Goal: Task Accomplishment & Management: Contribute content

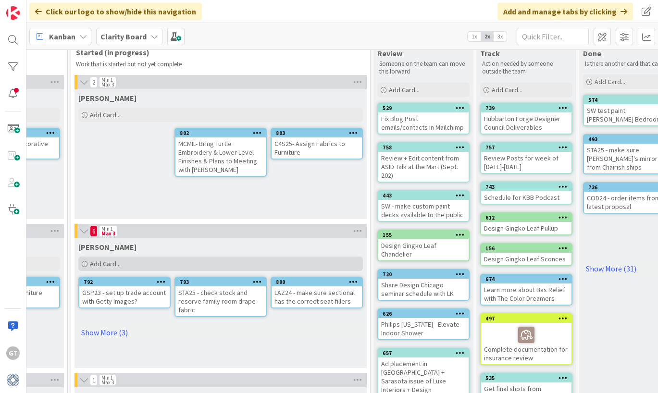
scroll to position [21, 764]
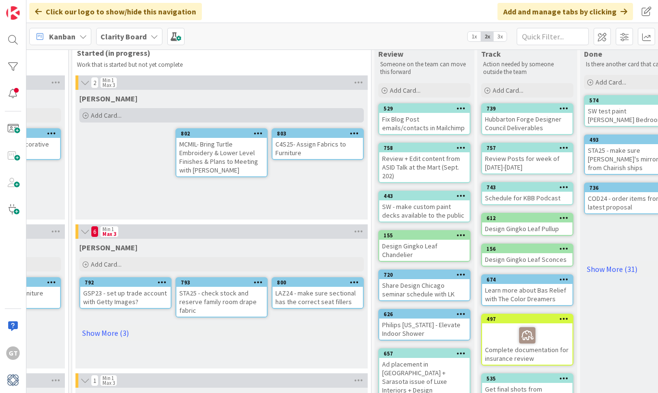
click at [86, 113] on icon at bounding box center [86, 116] width 6 height 6
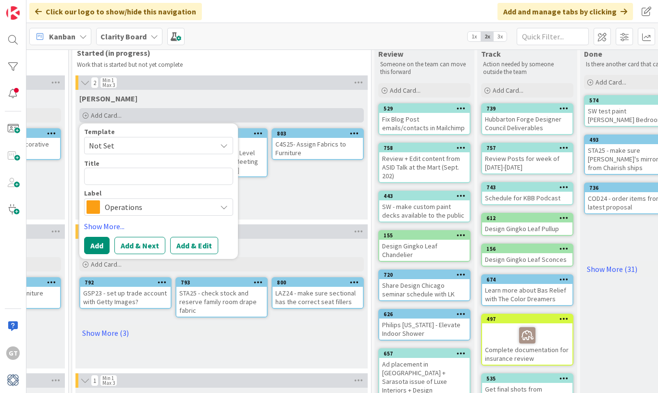
type textarea "x"
type textarea "S"
type textarea "x"
type textarea "ST"
type textarea "x"
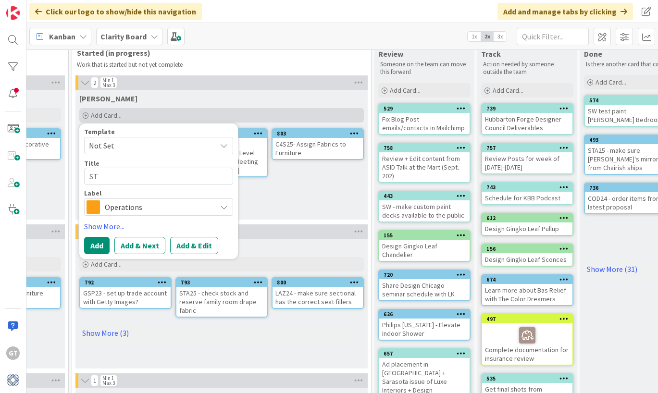
type textarea "STA"
type textarea "x"
type textarea "STAR"
type textarea "x"
type textarea "STA"
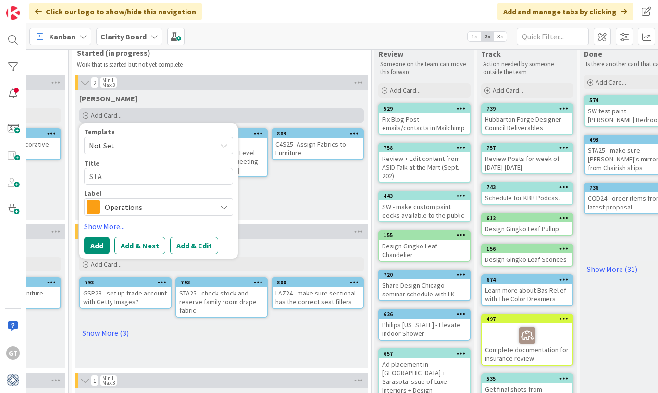
type textarea "x"
type textarea "ST"
type textarea "x"
type textarea "STR"
type textarea "x"
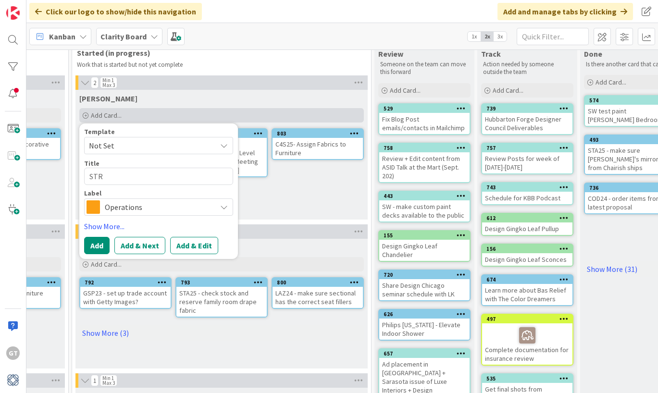
type textarea "STR2"
type textarea "x"
type textarea "STR25"
type textarea "x"
type textarea "STR25"
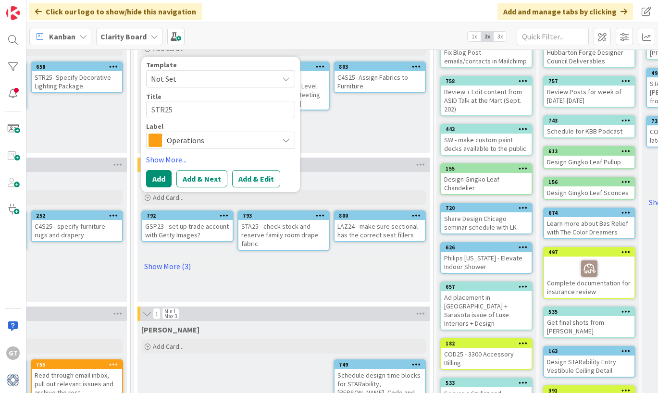
scroll to position [83, 702]
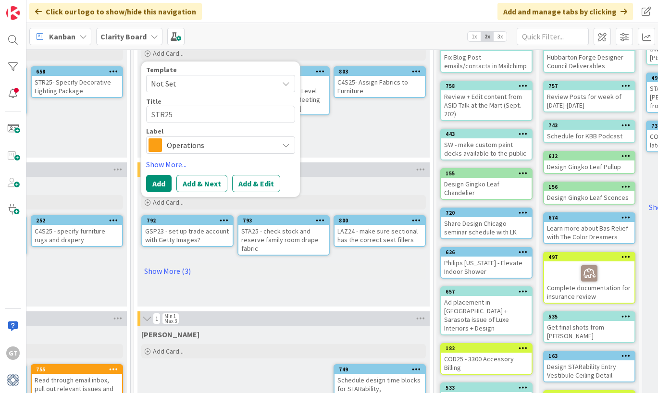
type textarea "x"
type textarea "STR25 -"
type textarea "x"
type textarea "STR25 -"
type textarea "x"
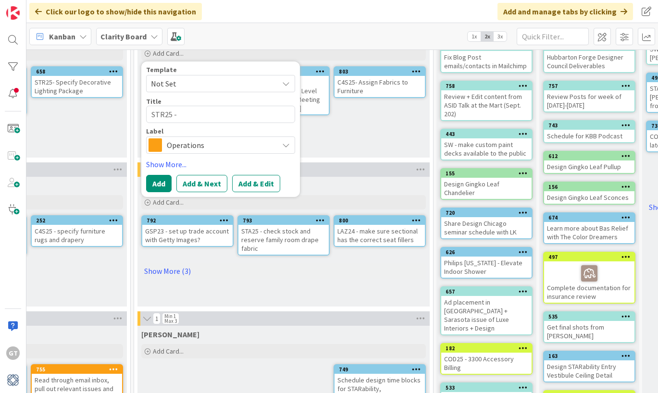
type textarea "STR25 - L"
type textarea "x"
type textarea "STR25 - La"
type textarea "x"
type textarea "STR25 - Lay"
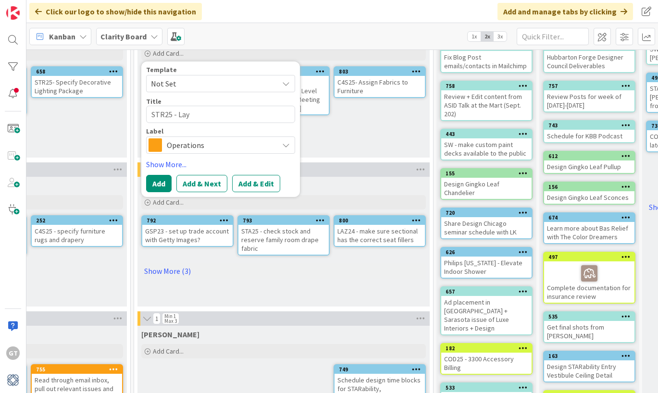
type textarea "x"
type textarea "STR25 - Layo"
type textarea "x"
type textarea "STR25 - Layou"
type textarea "x"
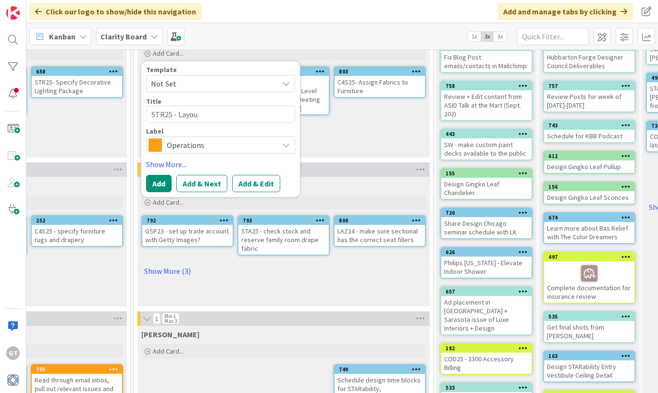
type textarea "STR25 - Layout"
type textarea "x"
type textarea "STR25 - Layout"
type textarea "x"
type textarea "STR25 - Layout P"
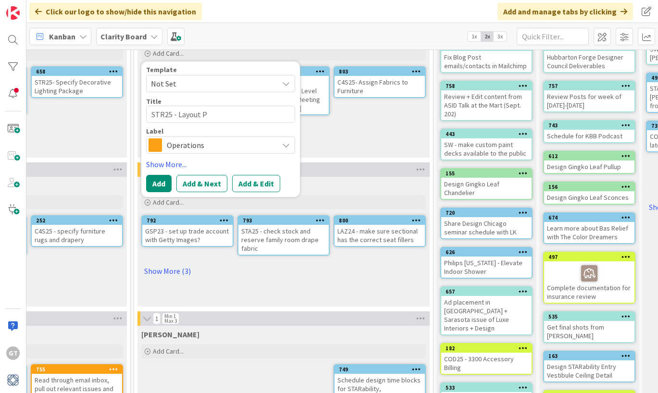
type textarea "x"
type textarea "STR25 - Layout PR"
type textarea "x"
type textarea "STR25 - Layout PRo"
type textarea "x"
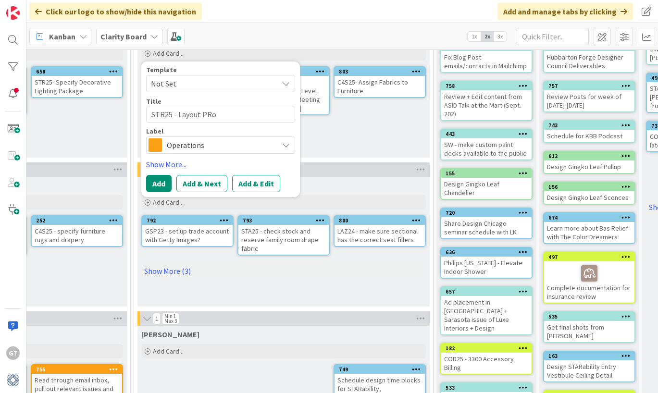
type textarea "STR25 - Layout PRoj"
type textarea "x"
type textarea "STR25 - Layout PRo"
type textarea "x"
type textarea "STR25 - Layout PR"
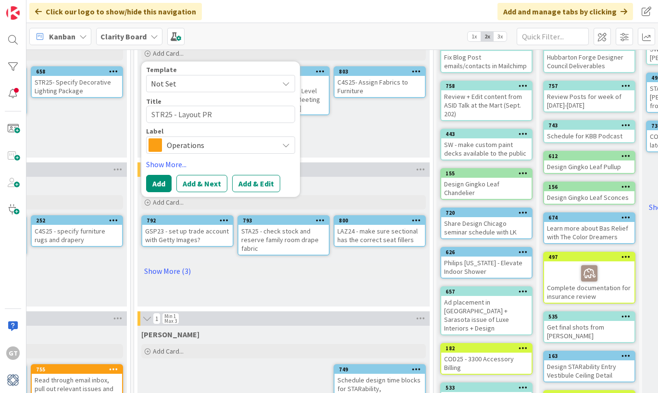
type textarea "x"
type textarea "STR25 - Layout P"
type textarea "x"
type textarea "STR25 - Layout Pr"
type textarea "x"
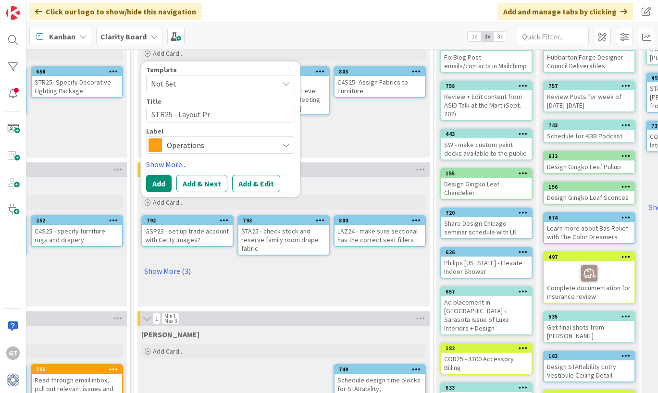
type textarea "STR25 - Layout Pro"
type textarea "x"
type textarea "STR25 - Layout Proj"
type textarea "x"
type textarea "STR25 - Layout Proje"
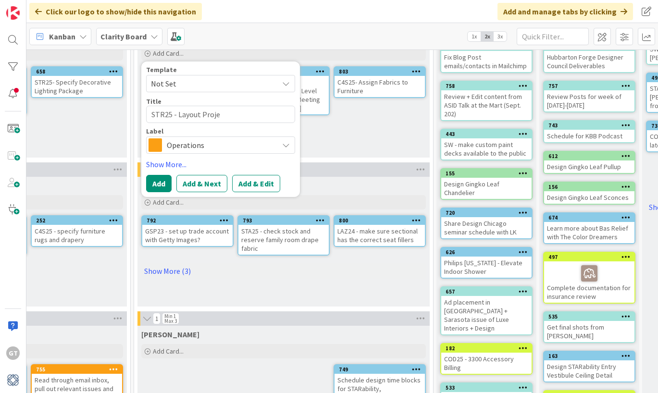
type textarea "x"
type textarea "STR25 - Layout Projec"
type textarea "x"
type textarea "STR25 - Layout Project"
type textarea "x"
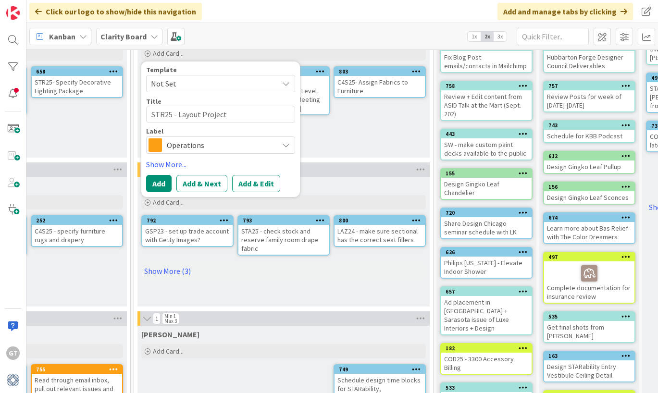
type textarea "STR25 - Layout Project"
type textarea "x"
type textarea "STR25 - Layout Project o"
type textarea "x"
type textarea "STR25 - Layout Project on"
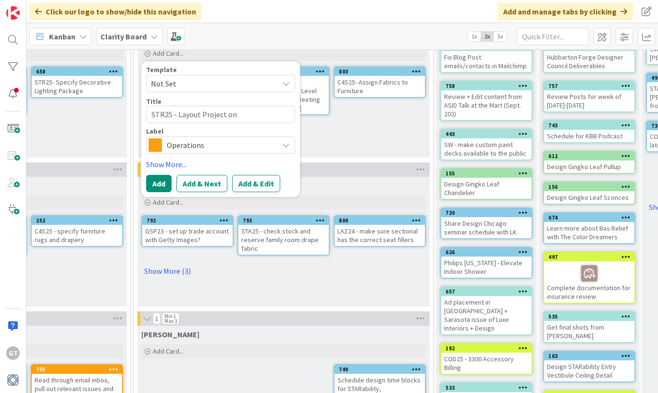
type textarea "x"
type textarea "STR25 - Layout Project on"
type textarea "x"
type textarea "STR25 - Layout Project on B"
type textarea "x"
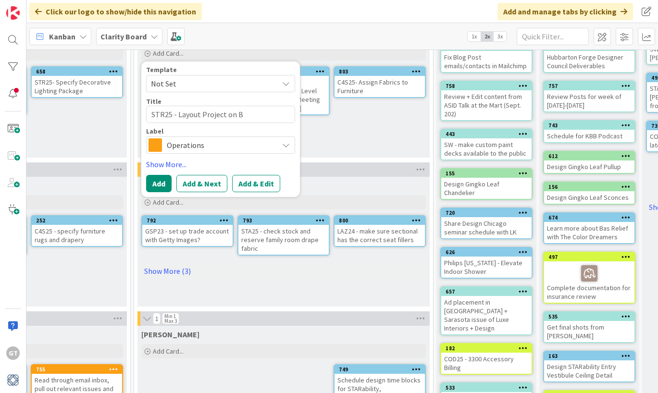
type textarea "STR25 - Layout Project on Bo"
type textarea "x"
type textarea "STR25 - Layout Project on Boo"
type textarea "x"
type textarea "STR25 - Layout Project on Book"
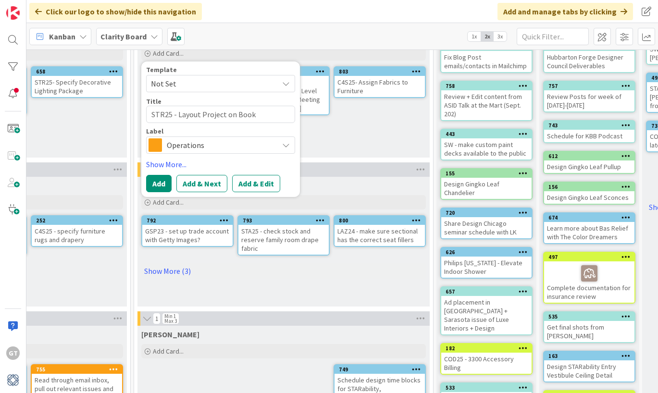
type textarea "x"
type textarea "STR25 - Layout Project on Bookc"
type textarea "x"
type textarea "STR25 - Layout Project on Bookca"
type textarea "x"
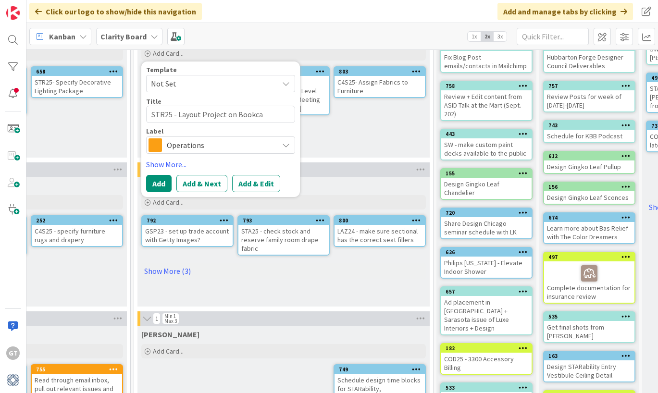
type textarea "STR25 - Layout Project on Bookcas"
type textarea "x"
type textarea "STR25 - Layout Project on Bookcase"
type textarea "x"
type textarea "STR25 - Layout Project on Bookcase"
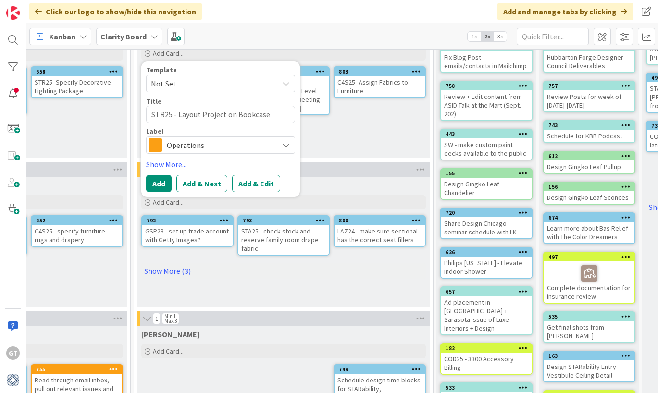
type textarea "x"
type textarea "STR25 - Layout Project on Bookcase"
click at [240, 148] on span "Operations" at bounding box center [220, 144] width 107 height 13
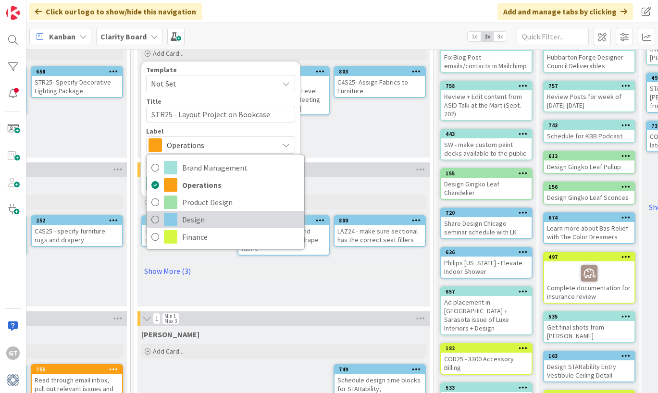
click at [188, 217] on span "Design" at bounding box center [240, 220] width 117 height 14
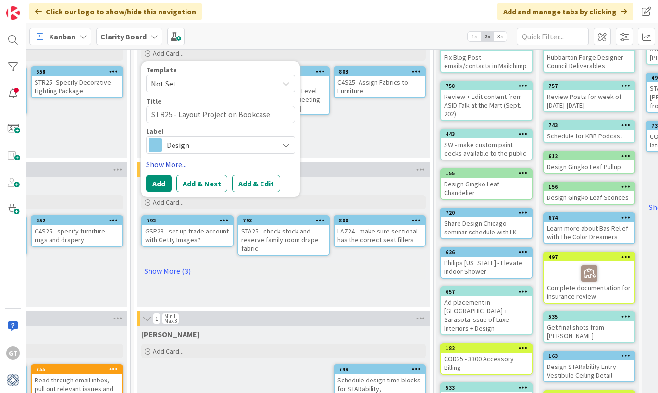
click at [167, 165] on link "Show More..." at bounding box center [220, 165] width 149 height 12
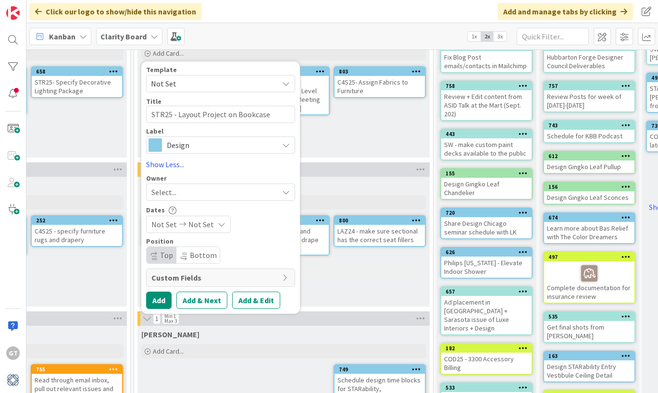
click at [228, 196] on div "Select..." at bounding box center [214, 193] width 127 height 12
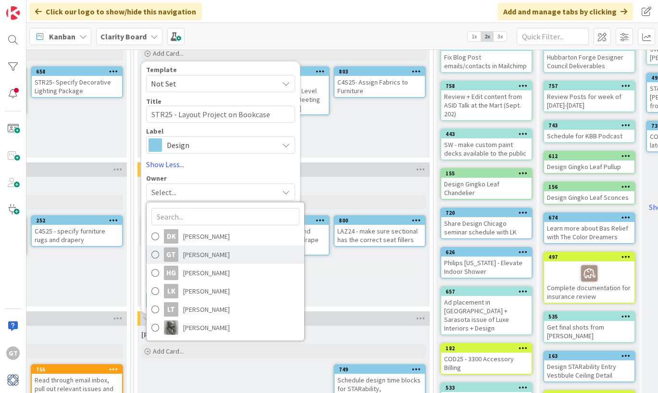
click at [189, 256] on span "[PERSON_NAME]" at bounding box center [206, 255] width 47 height 14
type textarea "x"
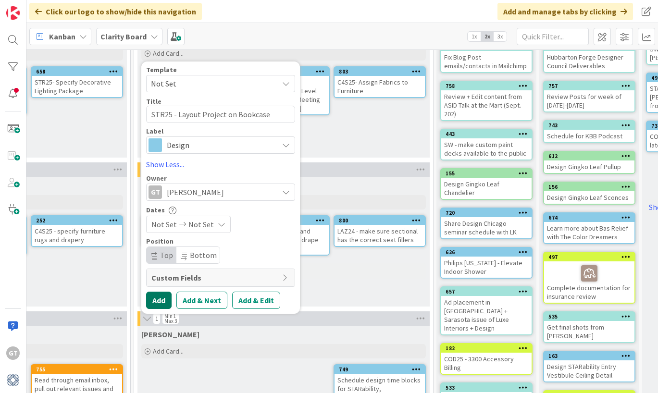
click at [165, 298] on button "Add" at bounding box center [158, 300] width 25 height 17
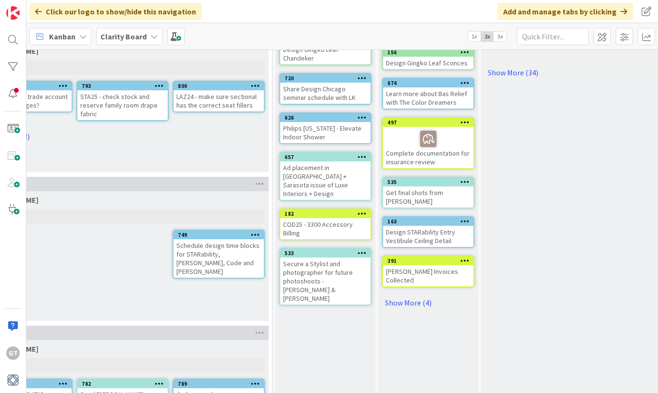
scroll to position [219, 863]
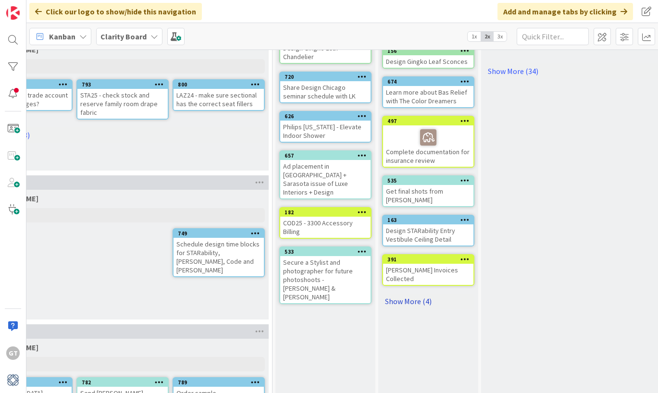
click at [409, 294] on link "Show More (4)" at bounding box center [428, 301] width 92 height 15
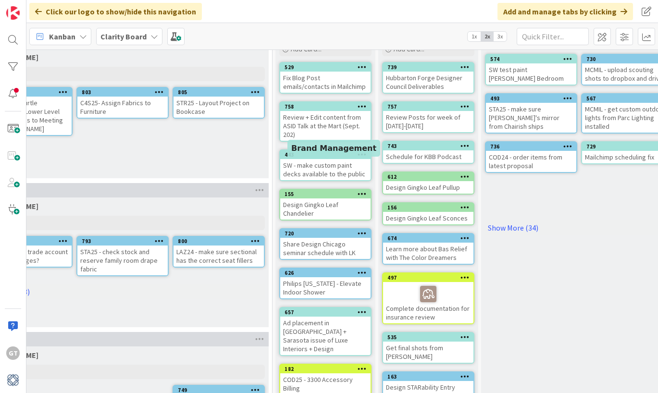
scroll to position [65, 863]
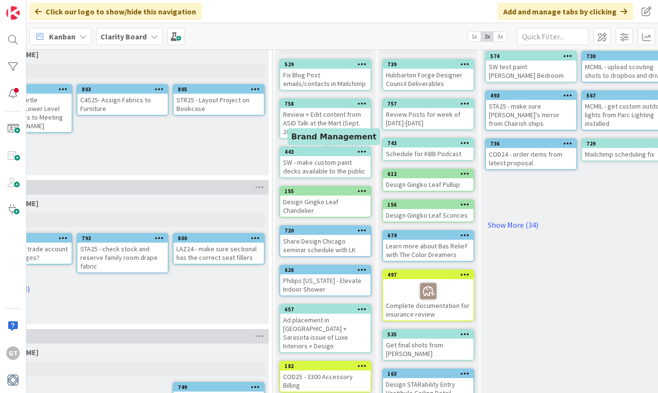
click at [315, 158] on div "SW - make custom paint decks available to the public" at bounding box center [325, 166] width 90 height 21
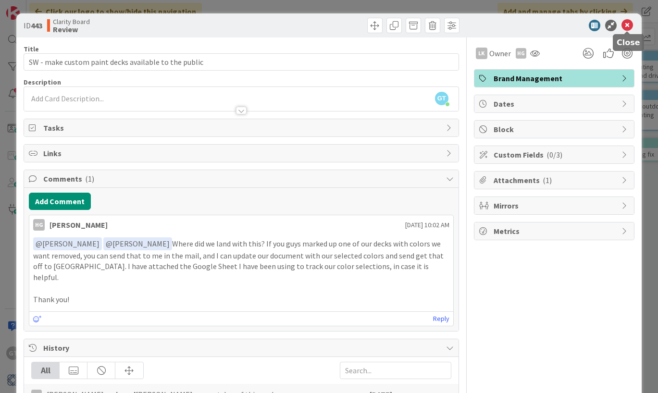
click at [626, 29] on icon at bounding box center [628, 26] width 12 height 12
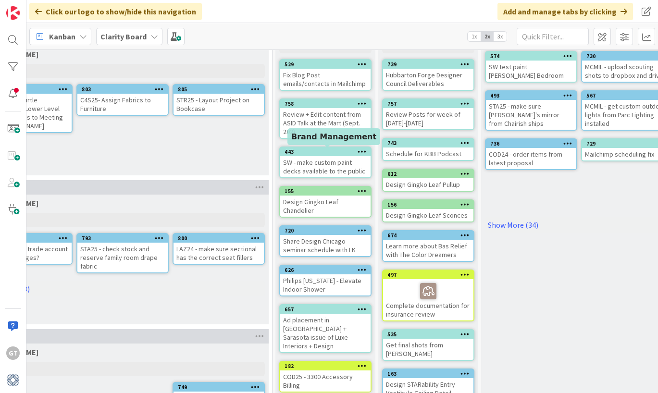
click at [335, 154] on div "443" at bounding box center [328, 152] width 86 height 7
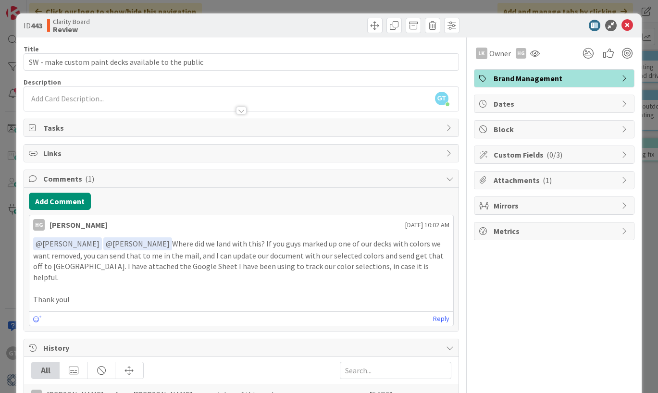
click at [85, 294] on p "Thank you!" at bounding box center [241, 299] width 416 height 11
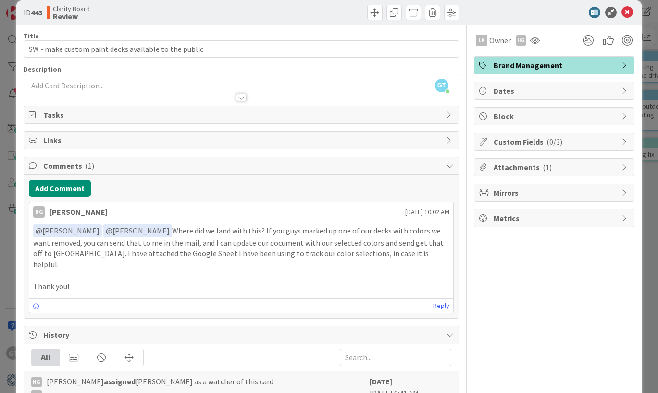
scroll to position [8, 0]
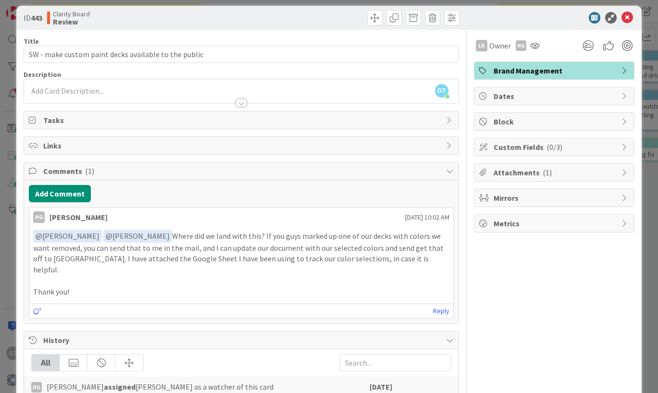
click at [80, 287] on p "Thank you!" at bounding box center [241, 292] width 416 height 11
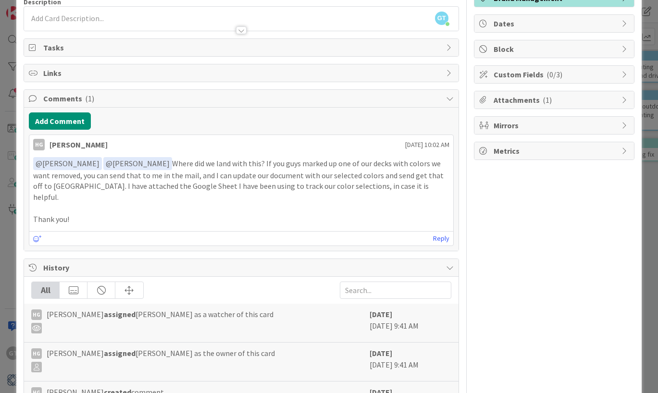
scroll to position [80, 0]
click at [160, 231] on div "Reply" at bounding box center [241, 238] width 424 height 14
click at [445, 233] on link "Reply" at bounding box center [441, 239] width 16 height 12
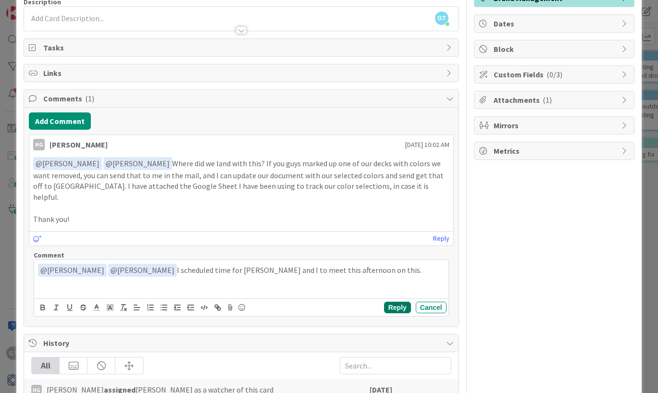
click at [390, 302] on button "Reply" at bounding box center [397, 308] width 27 height 12
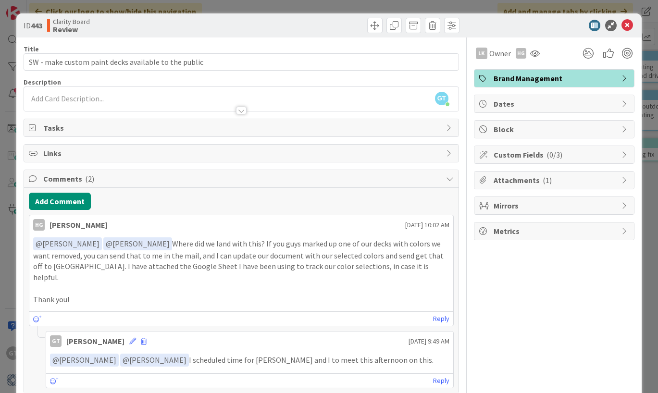
scroll to position [0, 0]
click at [631, 24] on icon at bounding box center [628, 26] width 12 height 12
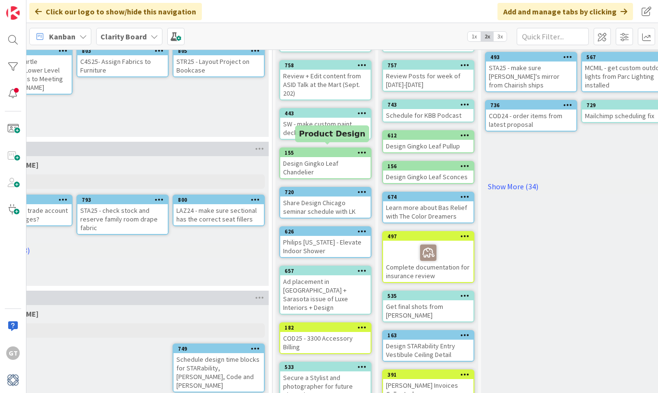
scroll to position [109, 863]
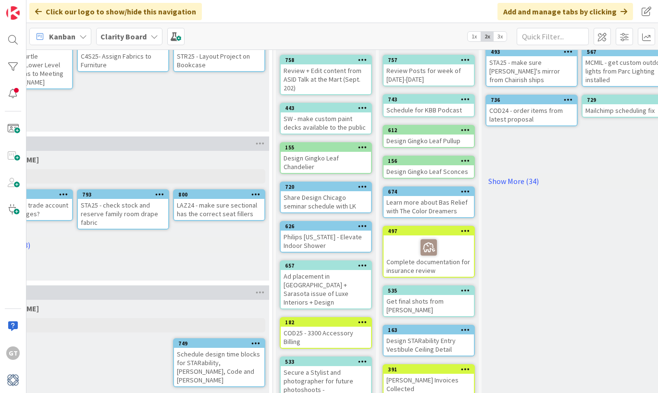
click at [316, 120] on div "SW - make custom paint decks available to the public" at bounding box center [326, 123] width 90 height 21
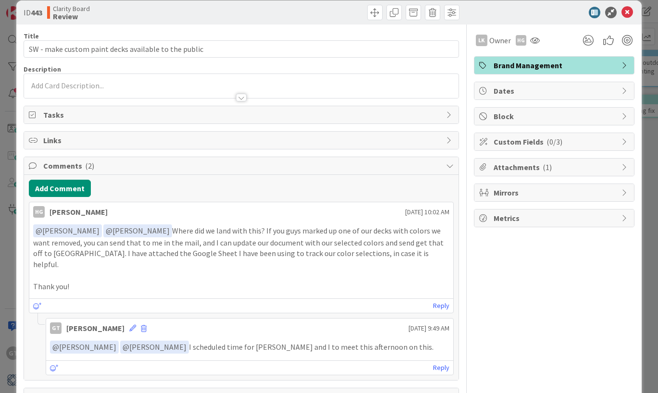
scroll to position [13, 0]
click at [630, 11] on icon at bounding box center [628, 12] width 12 height 12
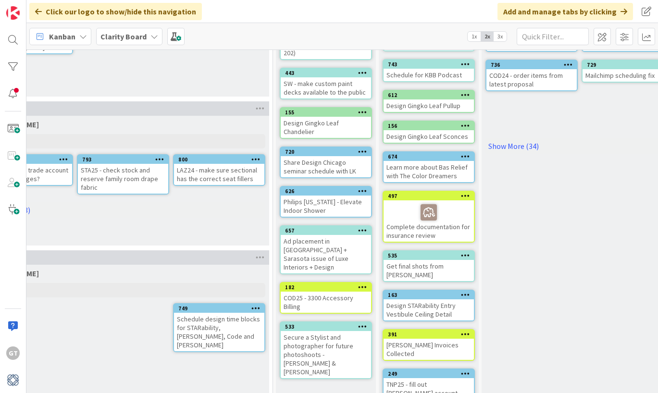
scroll to position [145, 863]
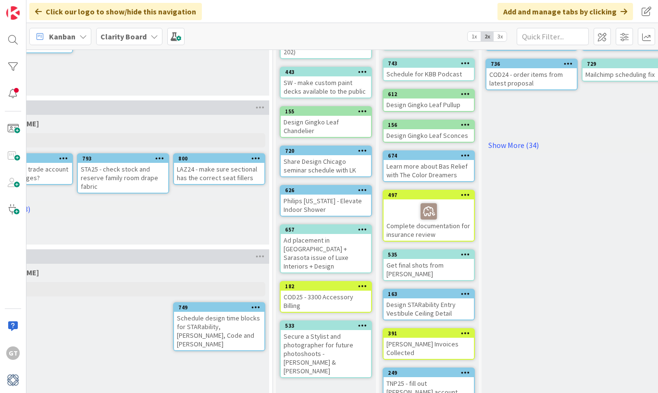
click at [320, 201] on div "Philips [US_STATE] - Elevate Indoor Shower" at bounding box center [326, 205] width 90 height 21
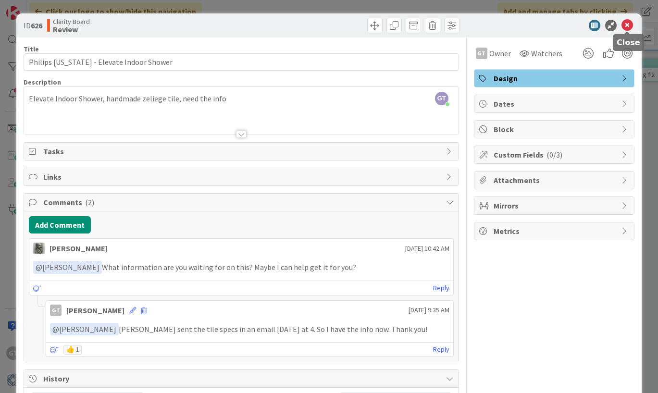
click at [625, 25] on icon at bounding box center [628, 26] width 12 height 12
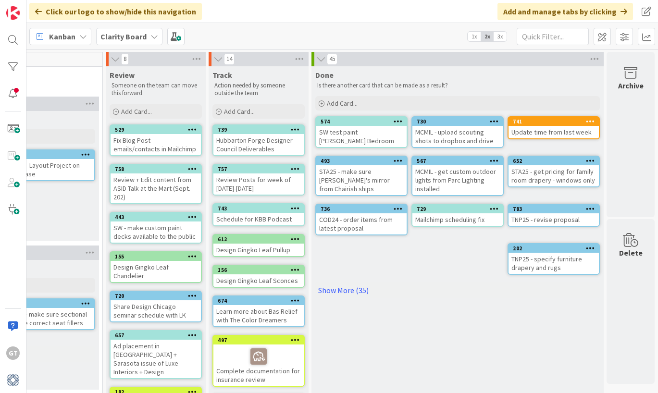
scroll to position [0, 1033]
click at [342, 291] on link "Show More (35)" at bounding box center [457, 290] width 285 height 15
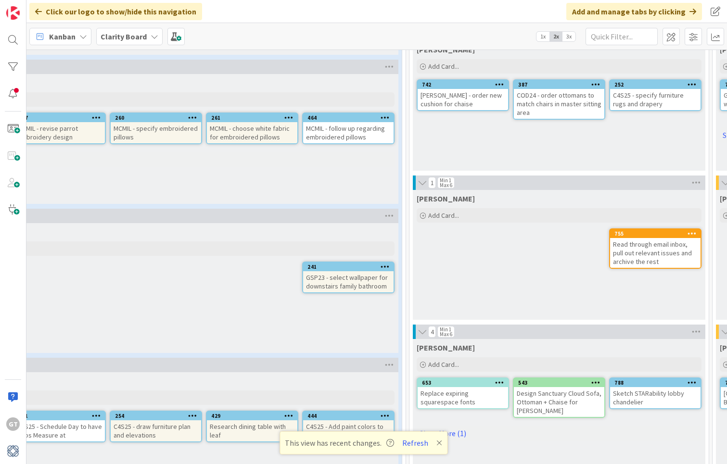
scroll to position [219, 123]
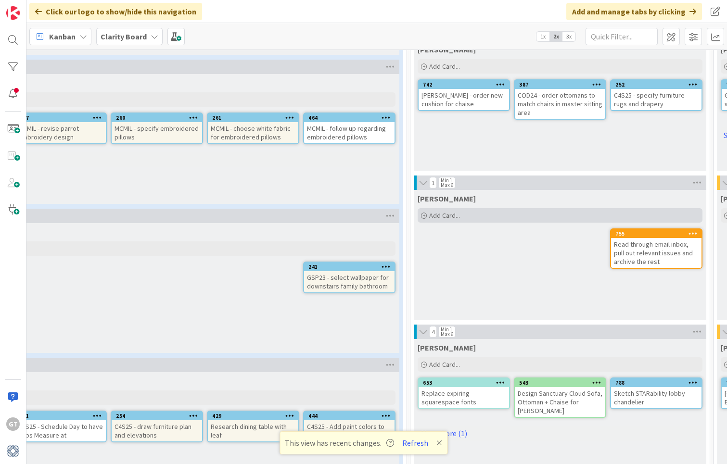
click at [448, 216] on span "Add Card..." at bounding box center [444, 215] width 31 height 9
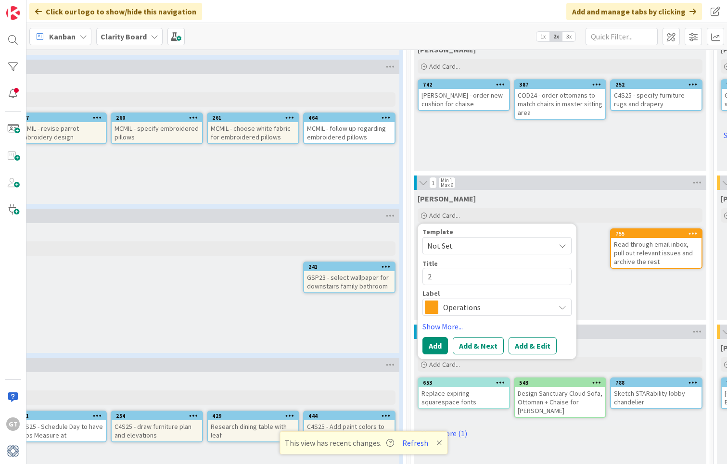
type textarea "x"
type textarea "2"
type textarea "x"
type textarea "2="
type textarea "x"
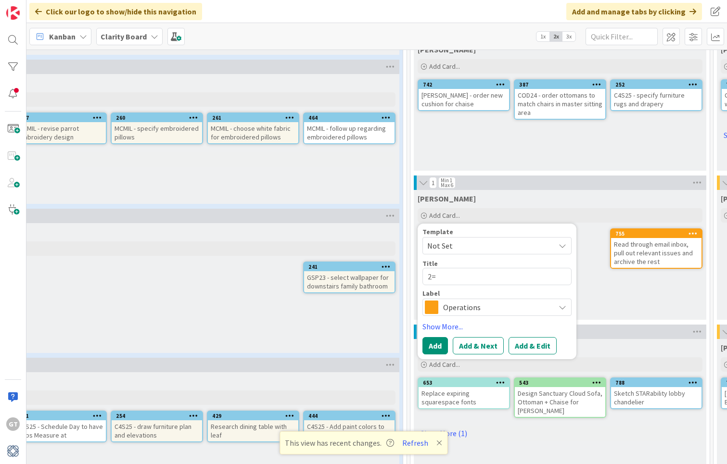
type textarea "2"
type textarea "x"
type textarea "3"
type textarea "x"
type textarea "31"
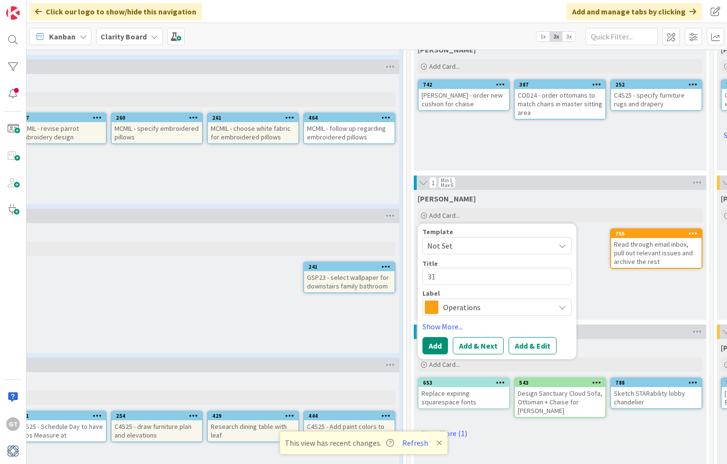
type textarea "x"
type textarea "316"
type textarea "x"
type textarea "31"
type textarea "x"
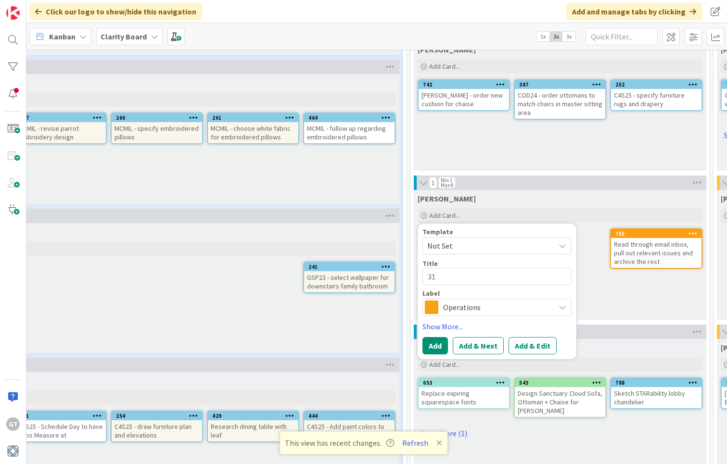
type textarea "316"
type textarea "x"
type textarea "3163"
type textarea "x"
type textarea "3163"
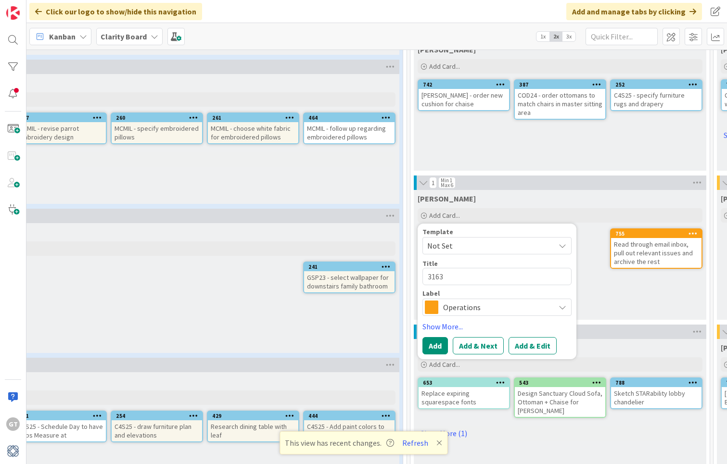
type textarea "x"
type textarea "3163 F"
type textarea "x"
type textarea "3163 Fi"
type textarea "x"
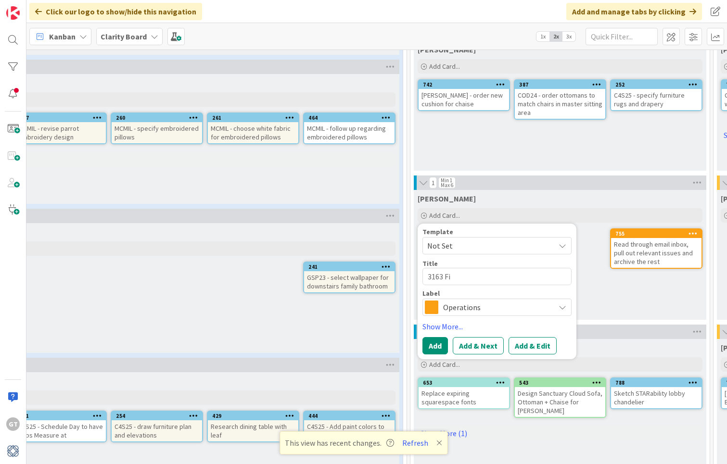
type textarea "3163 Fin"
type textarea "x"
type textarea "3163 Fi"
type textarea "x"
type textarea "3163 F"
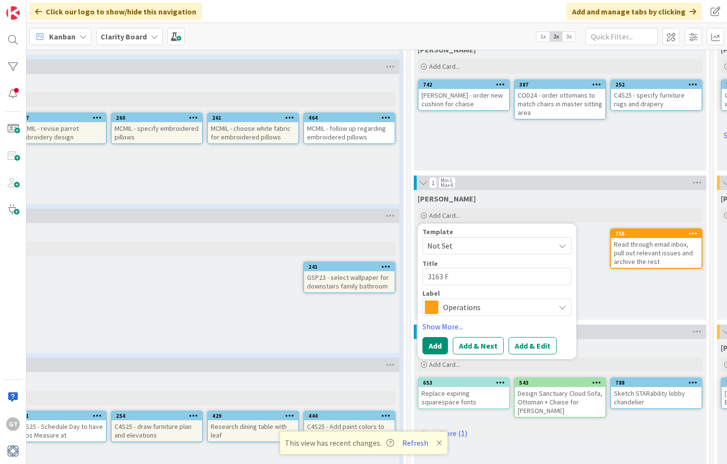
type textarea "x"
type textarea "3163"
type textarea "x"
type textarea "3163 g"
type textarea "x"
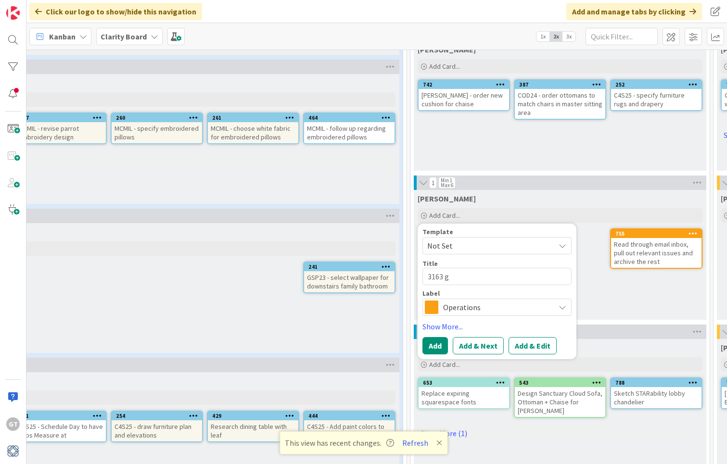
type textarea "3163 gi"
type textarea "x"
type textarea "3163 gin"
type textarea "x"
type textarea "3163 gi"
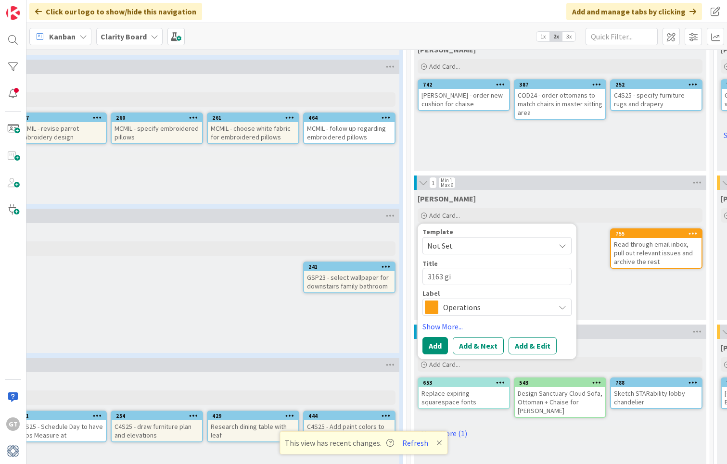
type textarea "x"
type textarea "3163 g"
type textarea "x"
type textarea "3163"
type textarea "x"
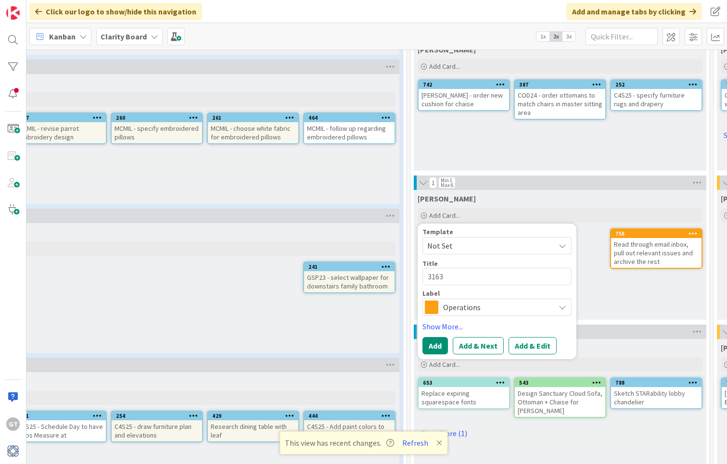
type textarea "3163 G"
type textarea "x"
type textarea "3163 Gi"
type textarea "x"
type textarea "3163 Gin"
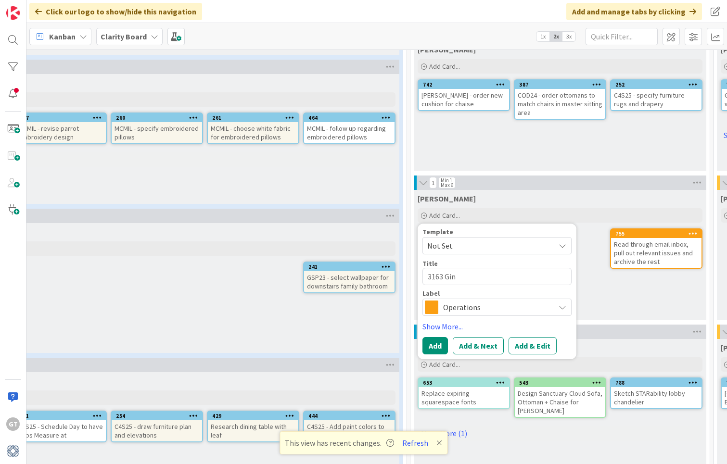
type textarea "x"
type textarea "3163 Gin"
type textarea "x"
type textarea "3163 Gin L"
type textarea "x"
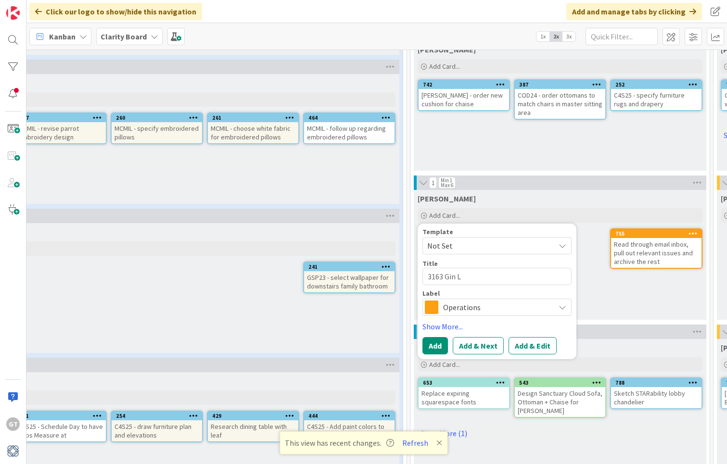
type textarea "3163 Gin LA"
type textarea "x"
type textarea "3163 Gin LAn"
type textarea "x"
type textarea "3163 [PERSON_NAME]"
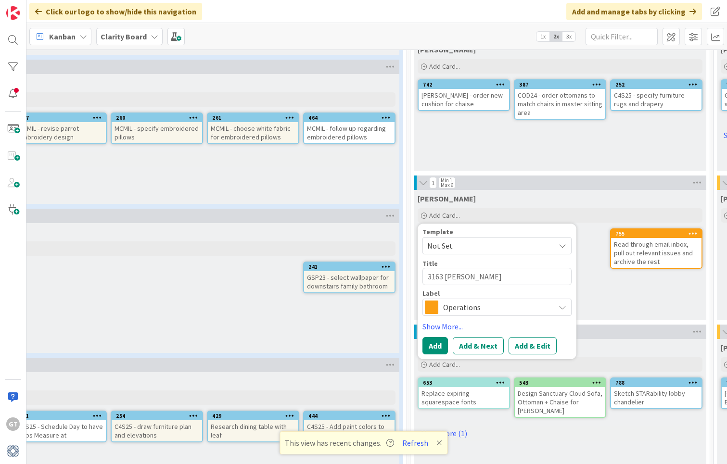
type textarea "x"
type textarea "3163 Gin LAn"
type textarea "x"
type textarea "3163 Gin LA"
type textarea "x"
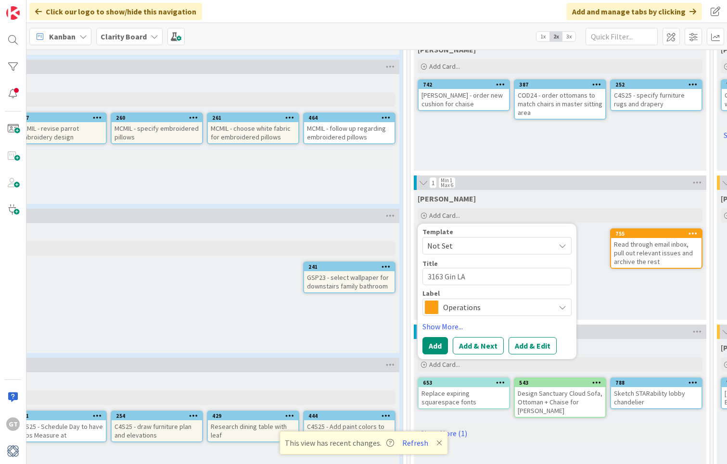
type textarea "3163 Gin L"
type textarea "x"
type textarea "3163 Gin La"
type textarea "x"
type textarea "3163 Gin Lan"
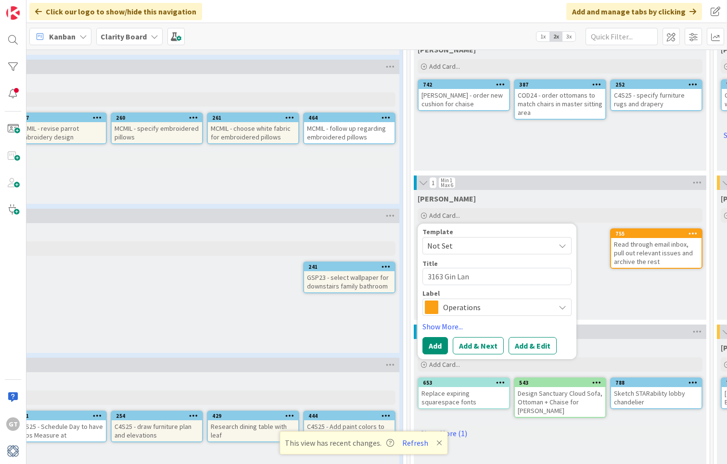
type textarea "x"
type textarea "[STREET_ADDRESS][PERSON_NAME]"
type textarea "x"
type textarea "[STREET_ADDRESS][PERSON_NAME]"
type textarea "x"
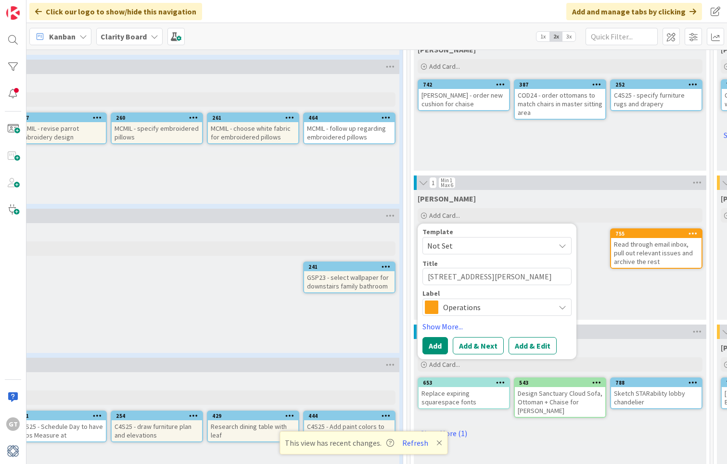
type textarea "[STREET_ADDRESS][PERSON_NAME] -"
type textarea "x"
type textarea "[STREET_ADDRESS][PERSON_NAME] -"
type textarea "x"
type textarea "[STREET_ADDRESS][PERSON_NAME]"
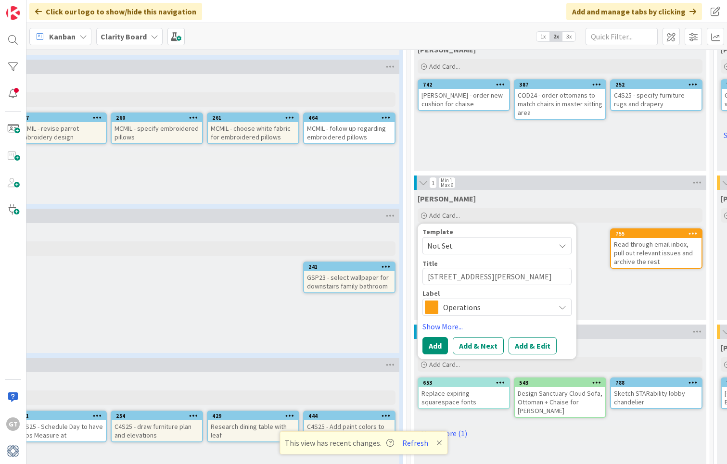
type textarea "x"
type textarea "[STREET_ADDRESS][PERSON_NAME]"
type textarea "x"
type textarea "[STREET_ADDRESS][PERSON_NAME]"
type textarea "x"
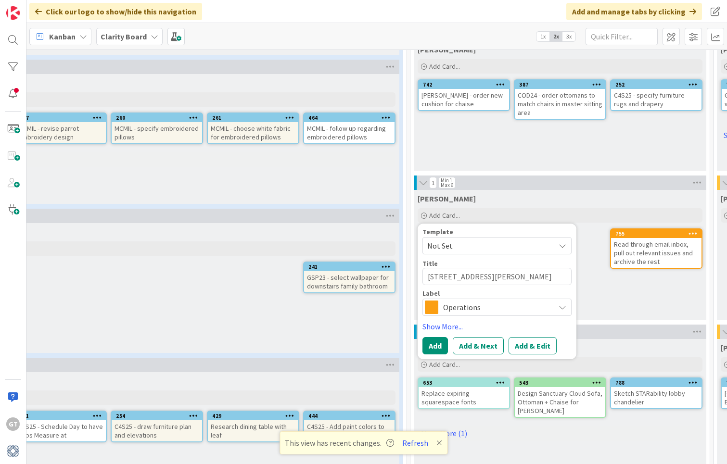
type textarea "[STREET_ADDRESS][PERSON_NAME]"
type textarea "x"
type textarea "[STREET_ADDRESS][PERSON_NAME]"
type textarea "x"
type textarea "[STREET_ADDRESS][PERSON_NAME]"
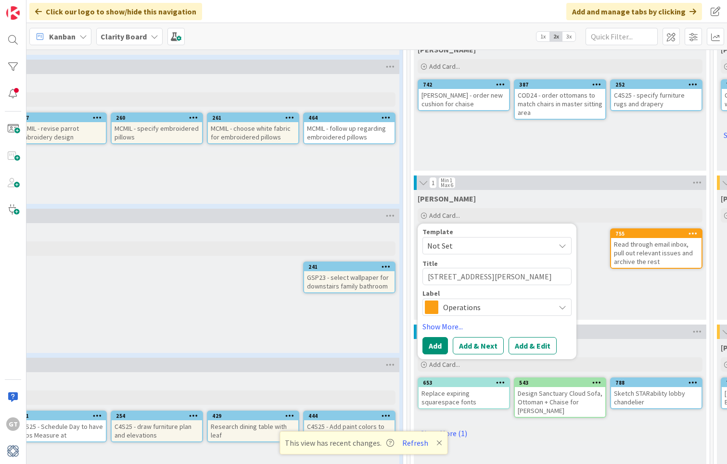
type textarea "x"
type textarea "[STREET_ADDRESS][PERSON_NAME]"
type textarea "x"
type textarea "[STREET_ADDRESS][PERSON_NAME]"
type textarea "x"
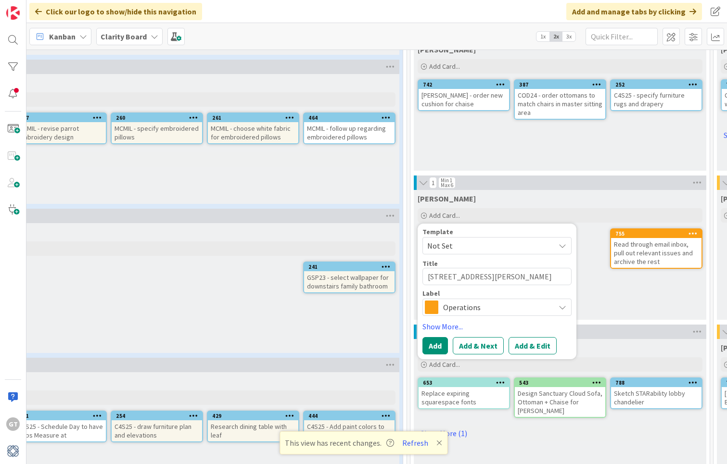
type textarea "[STREET_ADDRESS][PERSON_NAME]"
type textarea "x"
type textarea "[STREET_ADDRESS][PERSON_NAME][PERSON_NAME]"
type textarea "x"
type textarea "[STREET_ADDRESS][PERSON_NAME]"
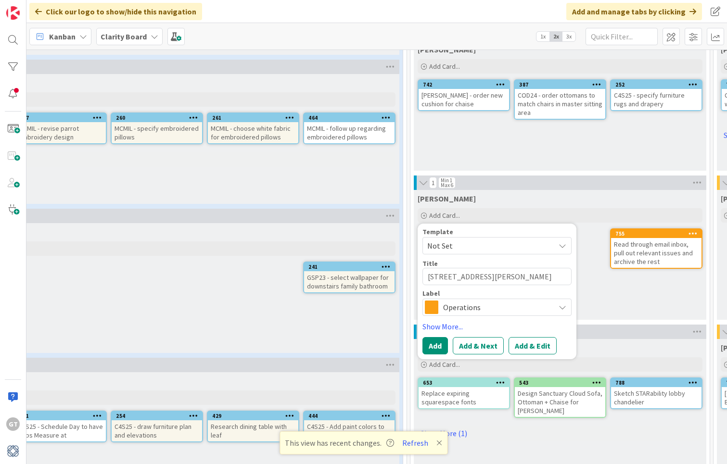
type textarea "x"
type textarea "[STREET_ADDRESS][PERSON_NAME]"
type textarea "x"
type textarea "[STREET_ADDRESS][PERSON_NAME]"
type textarea "x"
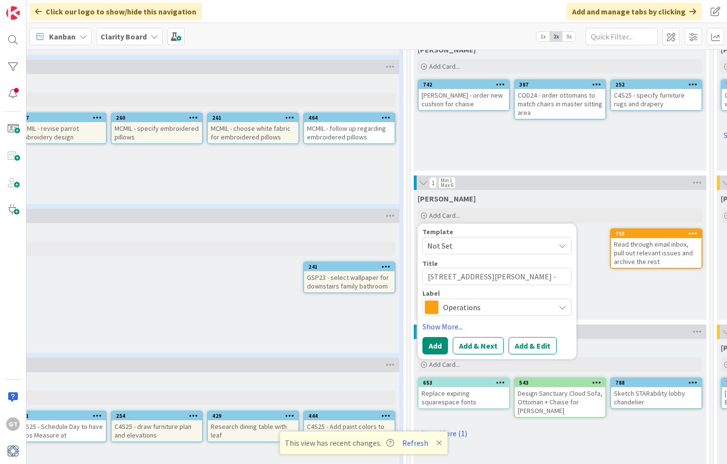
click at [480, 276] on textarea "[STREET_ADDRESS][PERSON_NAME] - New Patio Furniture?" at bounding box center [496, 276] width 149 height 17
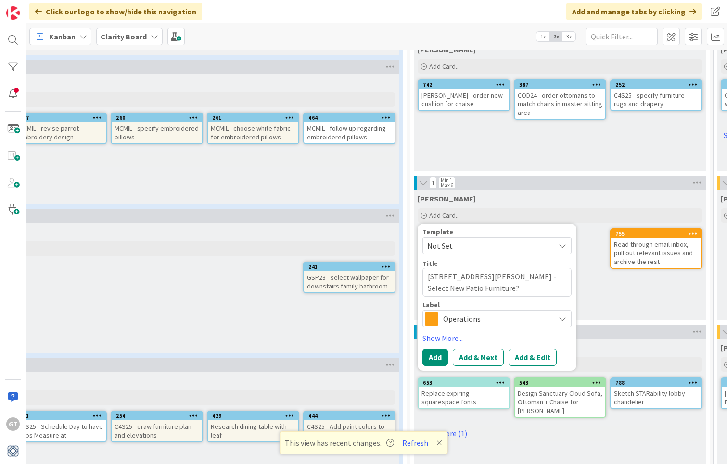
click at [466, 324] on span "Operations" at bounding box center [496, 318] width 107 height 13
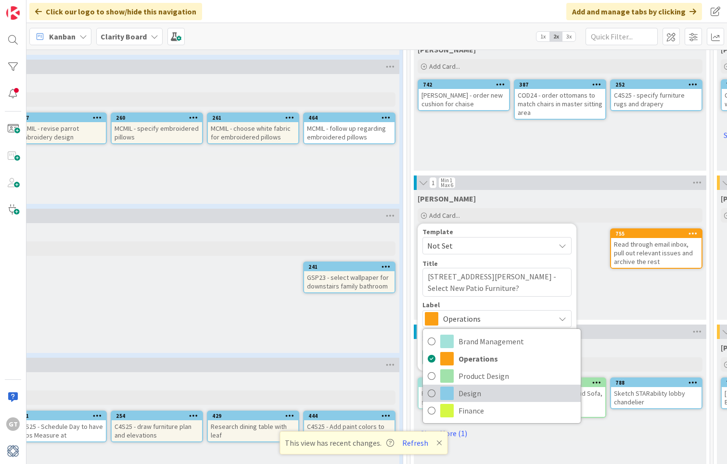
click at [429, 394] on icon at bounding box center [432, 393] width 8 height 14
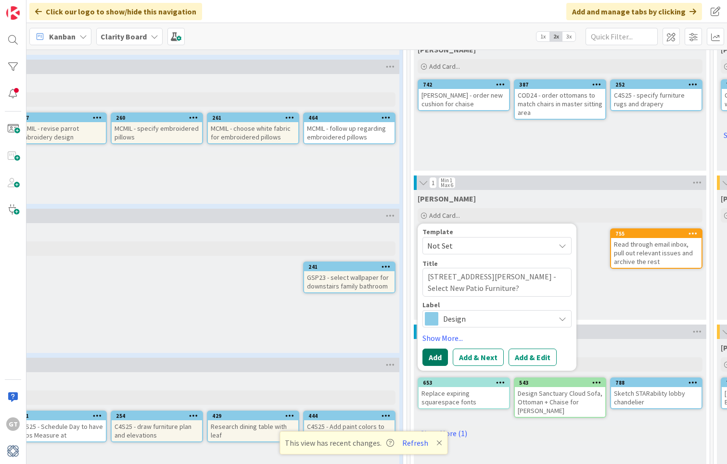
click at [439, 355] on button "Add" at bounding box center [434, 357] width 25 height 17
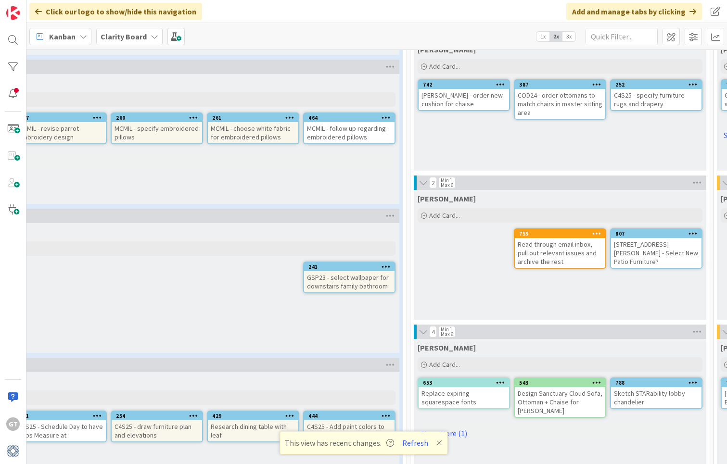
click at [682, 246] on div "[STREET_ADDRESS][PERSON_NAME] - Select New Patio Furniture?" at bounding box center [656, 253] width 90 height 30
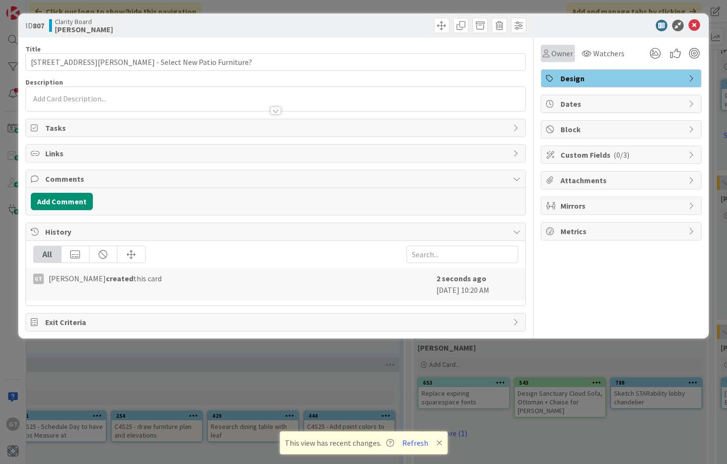
click at [564, 50] on span "Owner" at bounding box center [562, 54] width 22 height 12
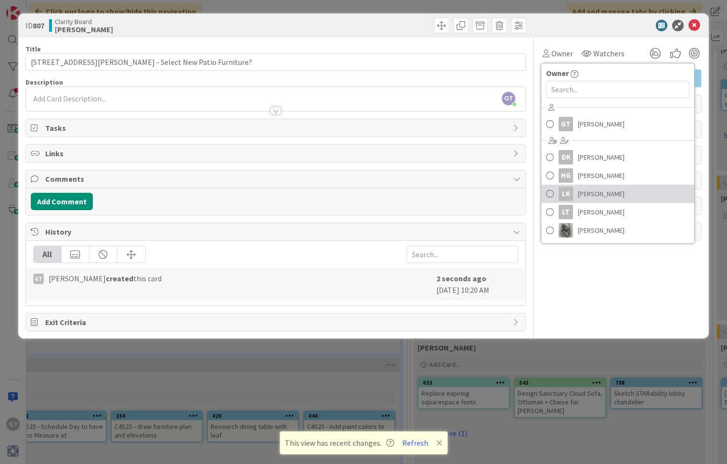
drag, startPoint x: 607, startPoint y: 196, endPoint x: 588, endPoint y: 101, distance: 96.7
click at [606, 192] on link "LK [PERSON_NAME]" at bounding box center [617, 194] width 153 height 18
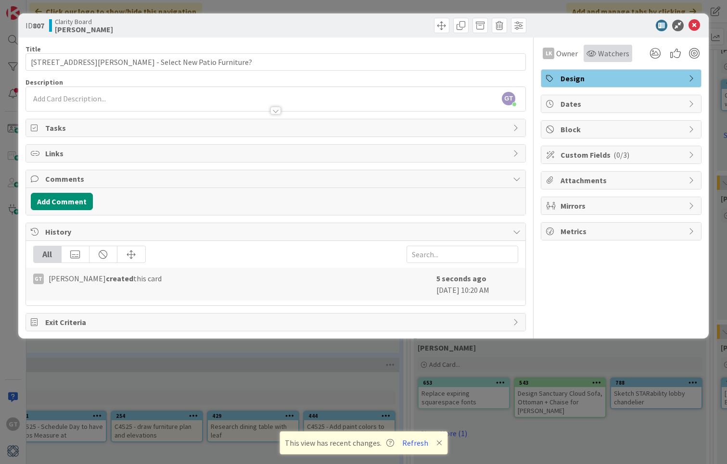
click at [612, 60] on div "Watchers" at bounding box center [607, 53] width 49 height 17
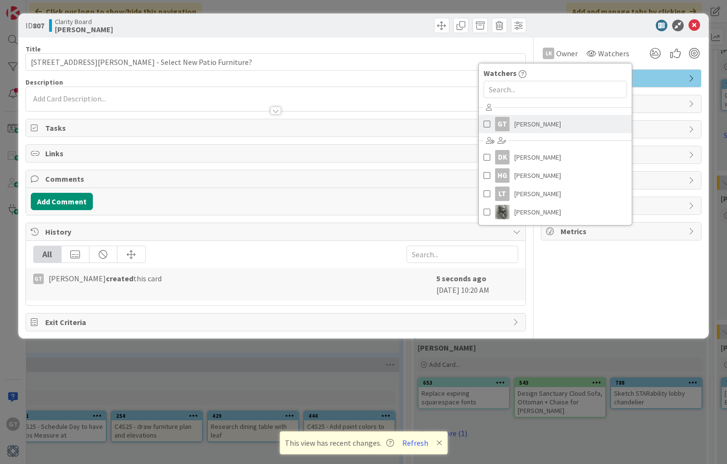
click at [557, 125] on link "GT [PERSON_NAME]" at bounding box center [554, 124] width 153 height 18
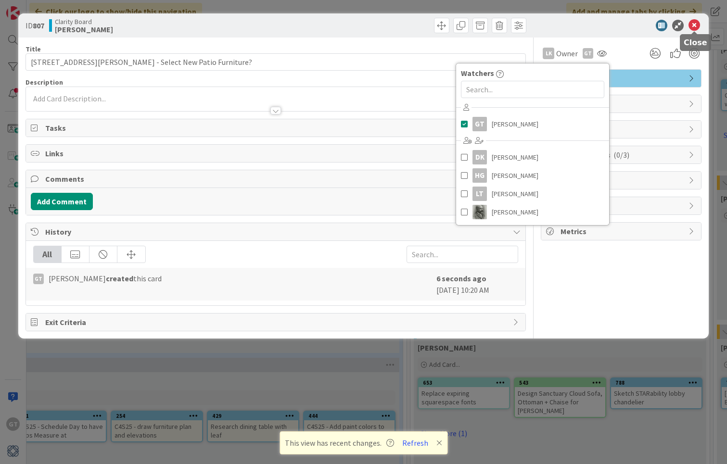
click at [696, 25] on icon at bounding box center [694, 26] width 12 height 12
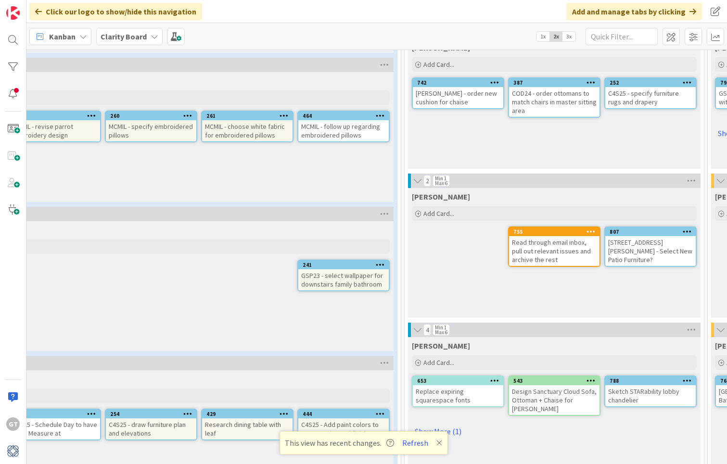
scroll to position [222, 129]
click at [415, 441] on button "Refresh" at bounding box center [415, 443] width 33 height 13
